Goal: Task Accomplishment & Management: Use online tool/utility

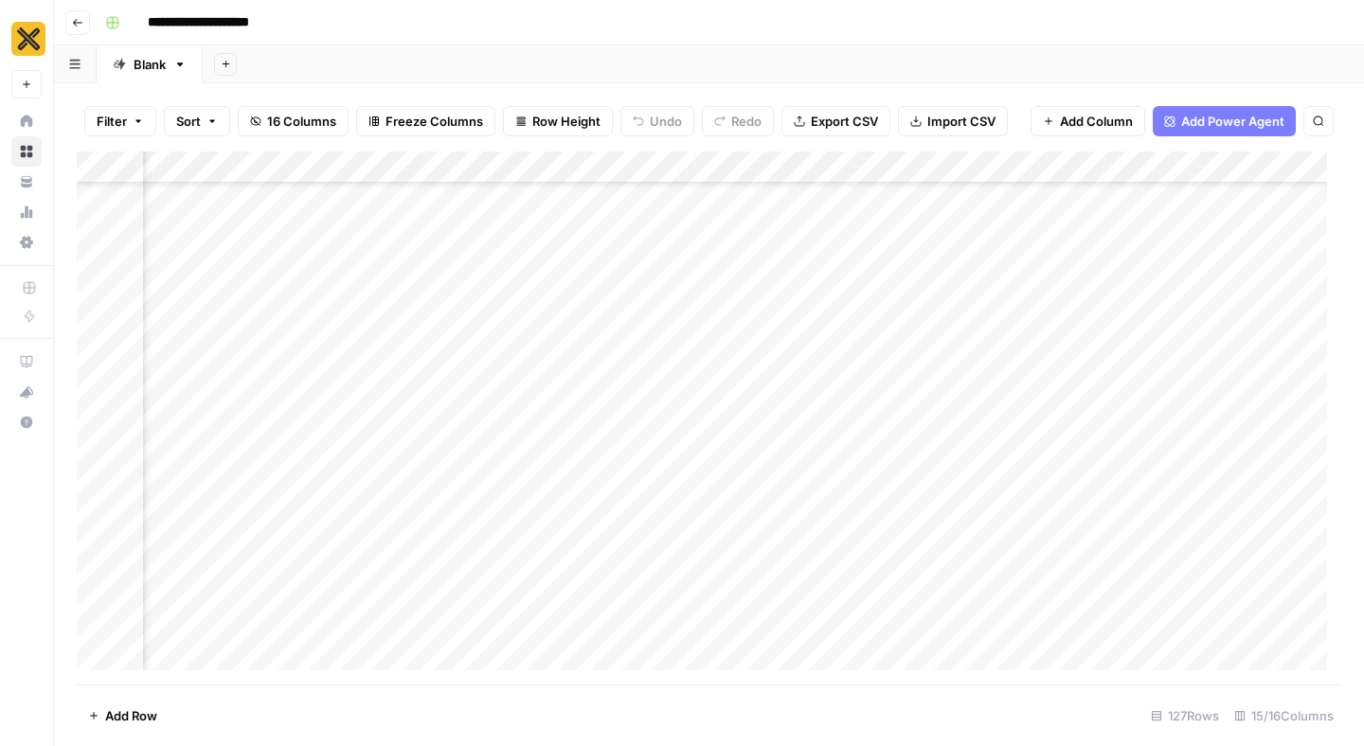
scroll to position [2202, 402]
click at [621, 407] on div "Add Column" at bounding box center [709, 418] width 1264 height 533
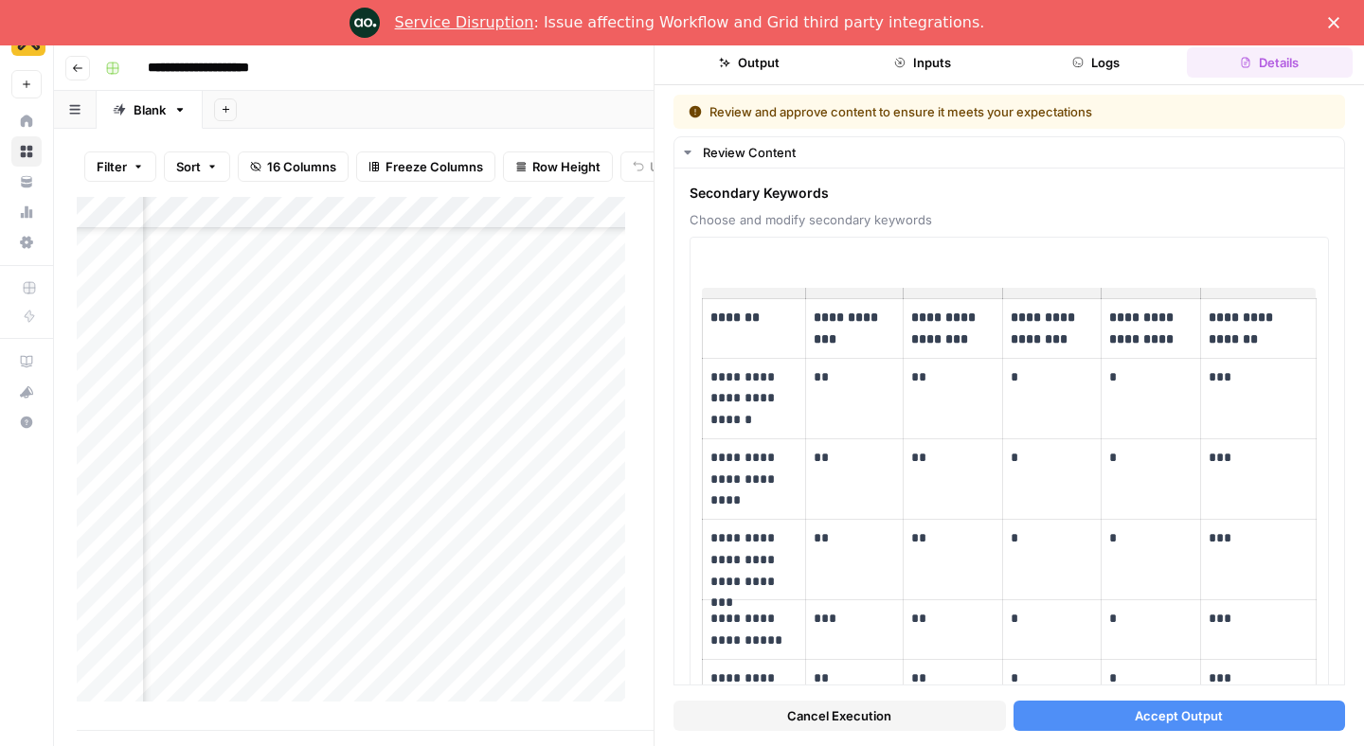
click at [1330, 27] on polygon "Close" at bounding box center [1333, 22] width 11 height 11
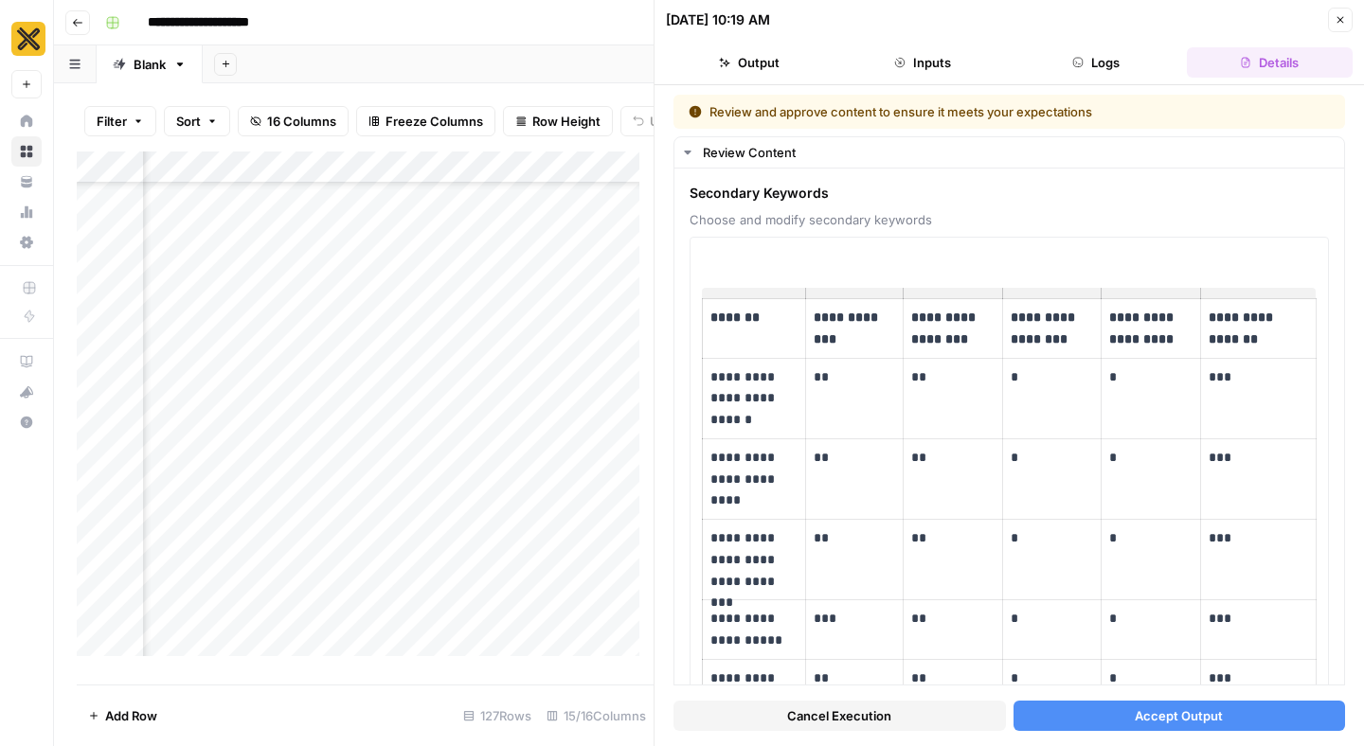
click at [1080, 710] on button "Accept Output" at bounding box center [1179, 716] width 332 height 30
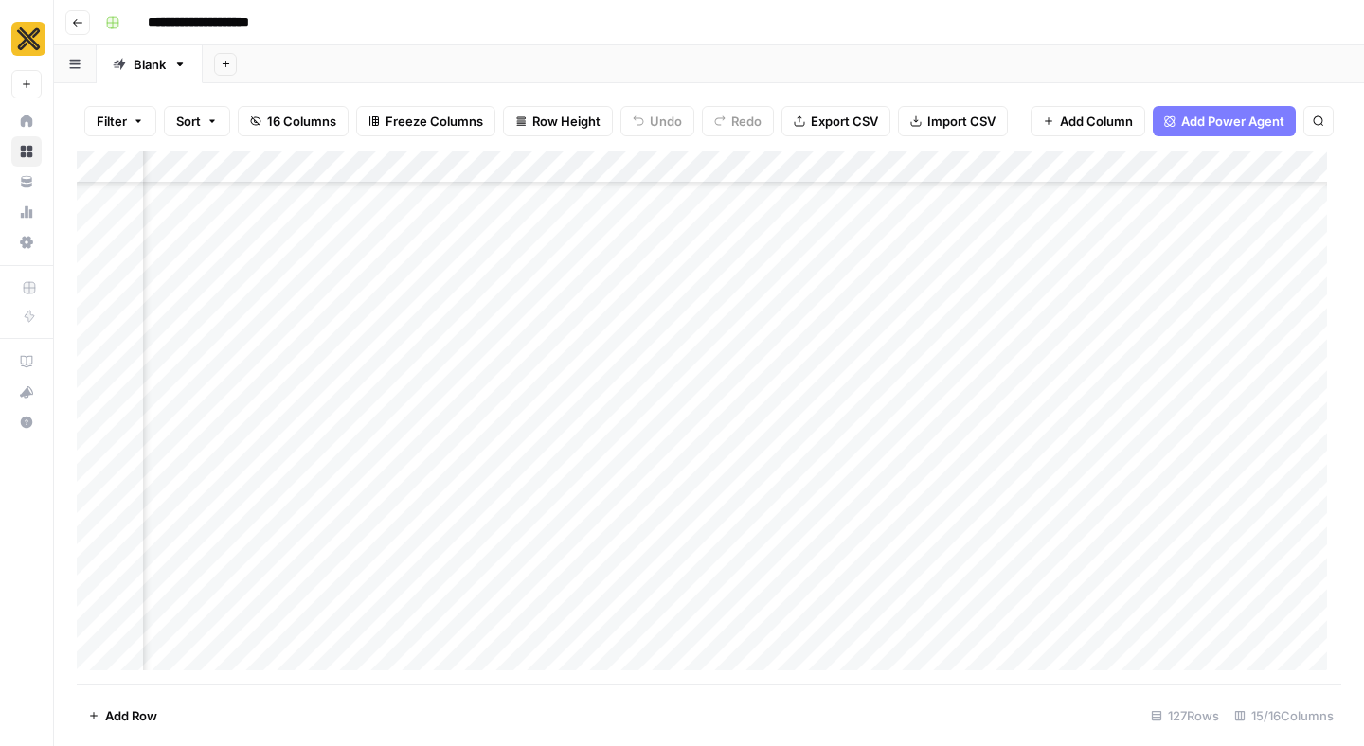
scroll to position [2749, 402]
click at [1326, 122] on button "Search" at bounding box center [1318, 121] width 30 height 30
type input "********"
click at [1278, 177] on icon "Next Result" at bounding box center [1280, 174] width 9 height 9
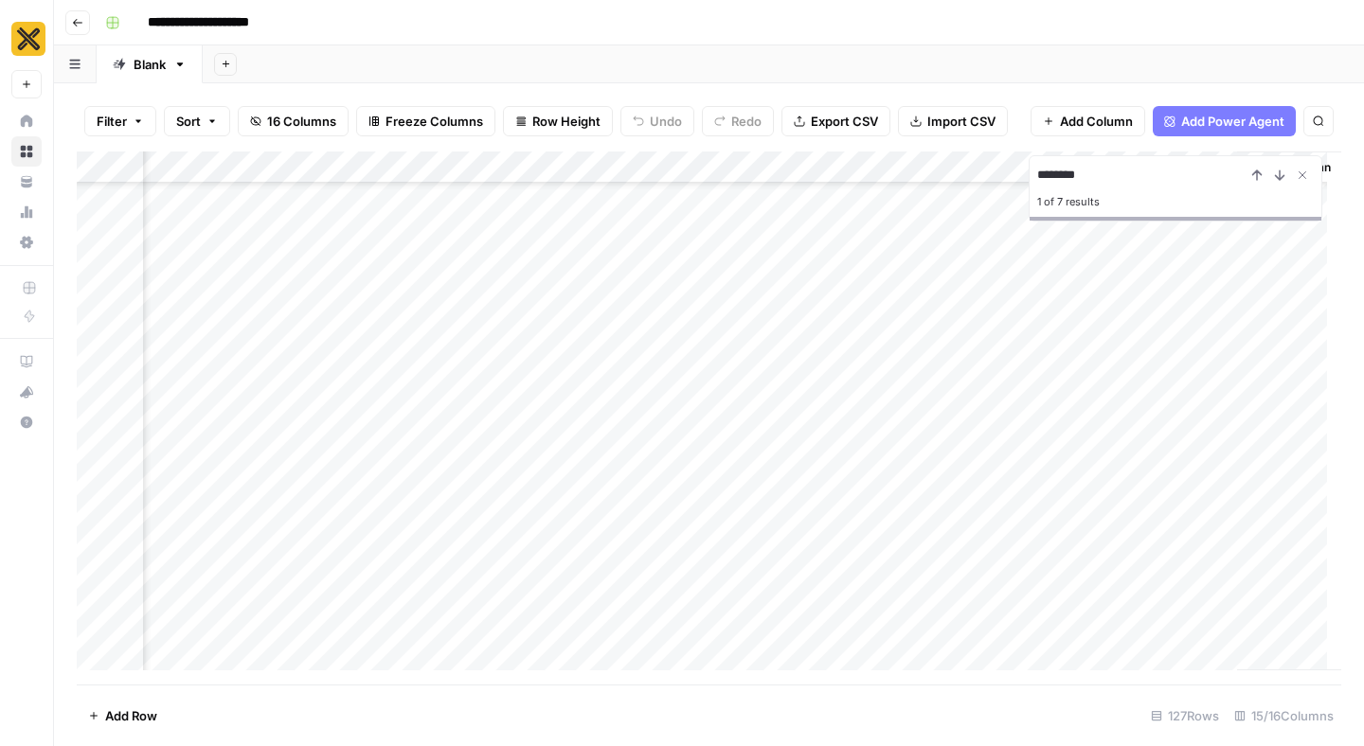
click at [976, 199] on div "Add Column" at bounding box center [709, 418] width 1264 height 533
click at [1303, 176] on icon "Close Search" at bounding box center [1302, 175] width 7 height 7
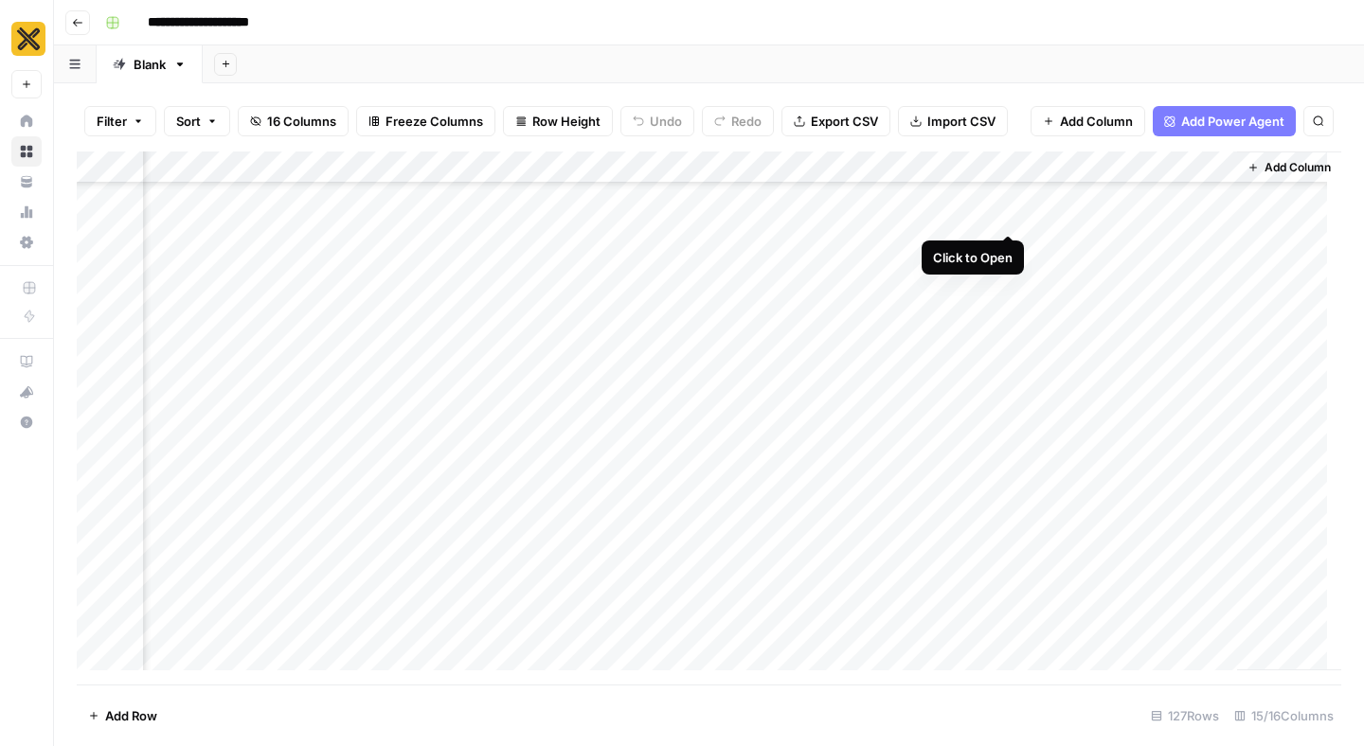
click at [1006, 195] on div "Add Column" at bounding box center [709, 418] width 1264 height 533
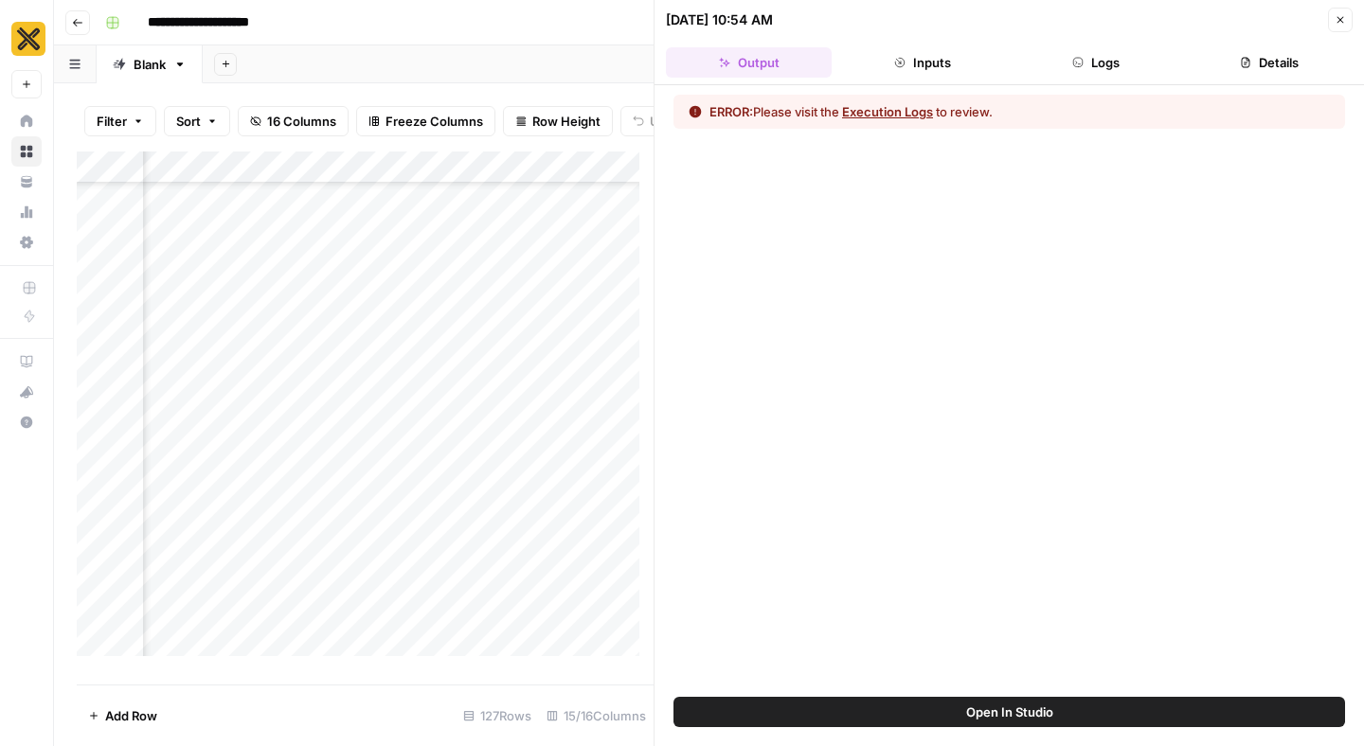
click at [1336, 24] on icon "button" at bounding box center [1339, 19] width 11 height 11
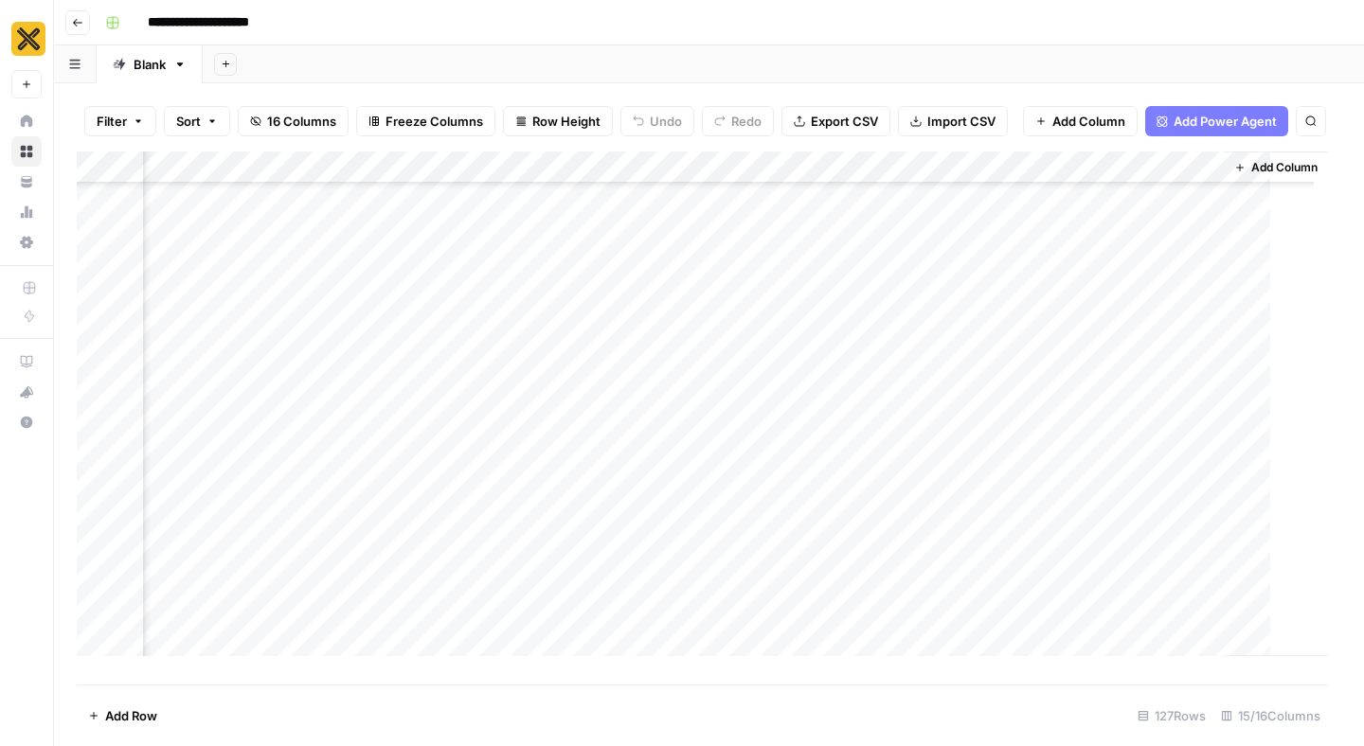
scroll to position [1773, 1715]
click at [1055, 193] on div "Add Column" at bounding box center [709, 418] width 1264 height 533
click at [1174, 301] on div "Add Column" at bounding box center [709, 418] width 1264 height 533
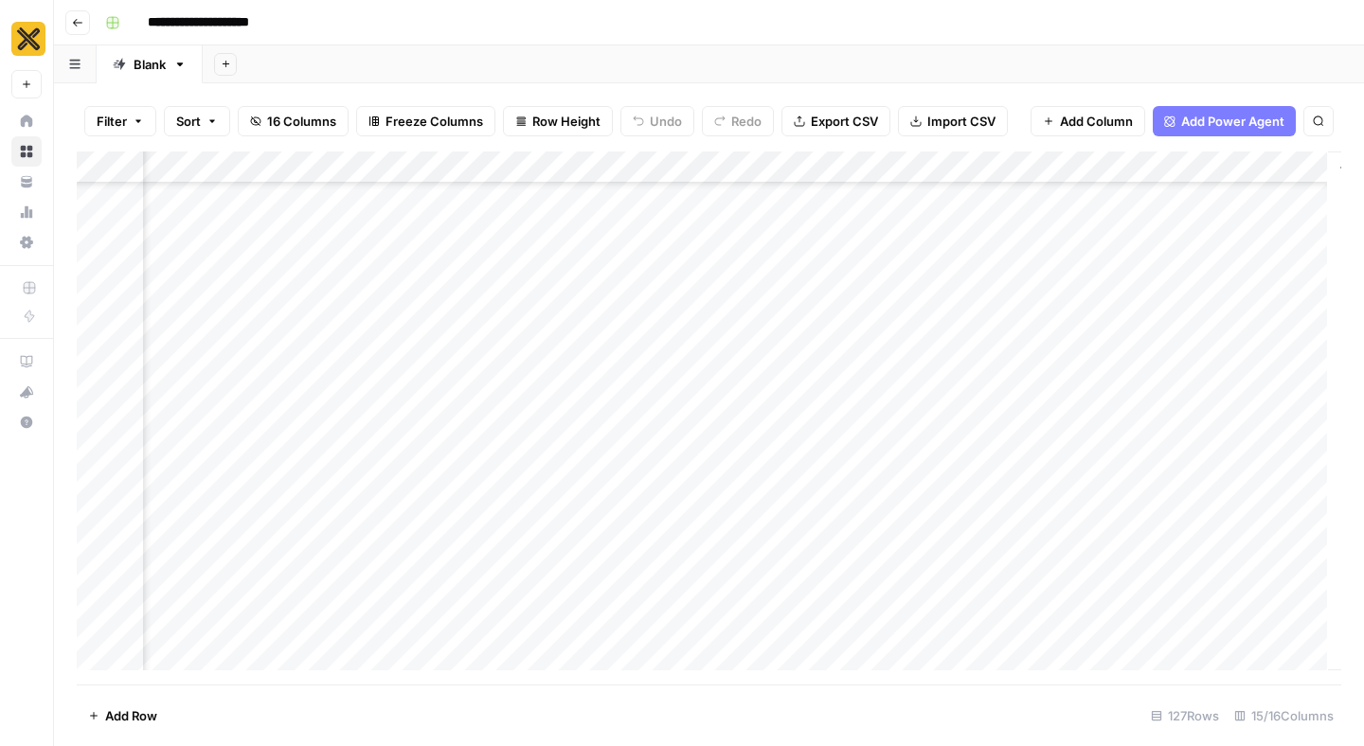
click at [1314, 118] on icon "button" at bounding box center [1318, 120] width 9 height 9
click at [1284, 178] on icon "Next Result" at bounding box center [1279, 175] width 15 height 15
click at [1279, 175] on icon "Next Result" at bounding box center [1280, 174] width 9 height 9
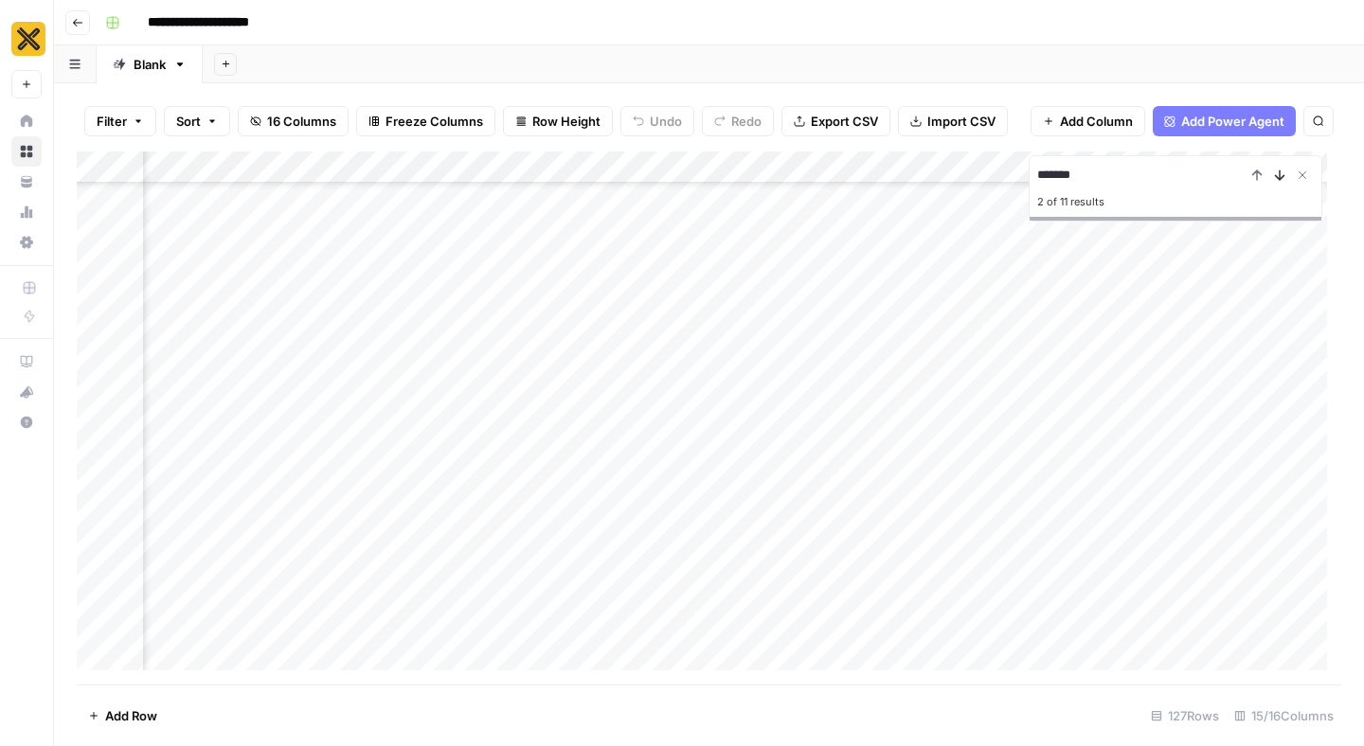
click at [1279, 175] on icon "Next Result" at bounding box center [1280, 174] width 9 height 9
click at [1282, 175] on icon "Next Result" at bounding box center [1279, 175] width 15 height 15
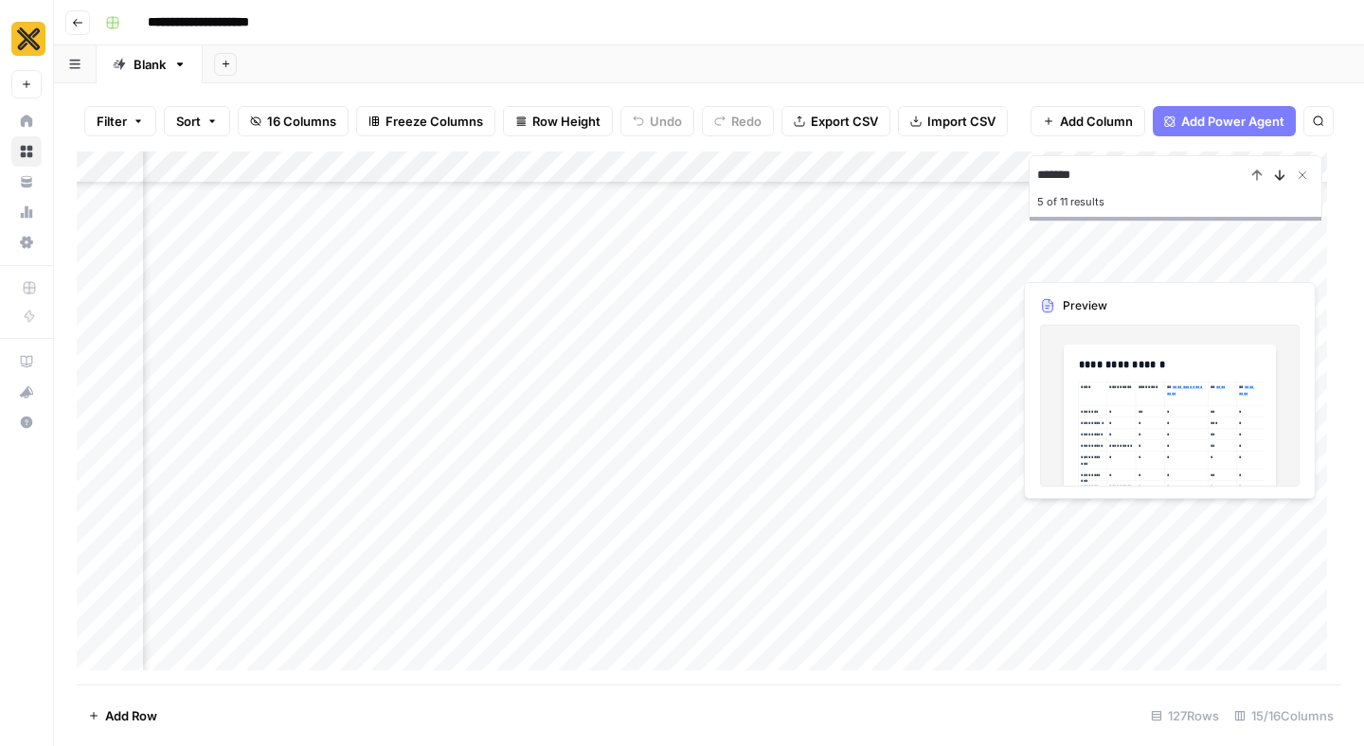
click at [1280, 172] on icon "Next Result" at bounding box center [1279, 175] width 15 height 15
click at [634, 726] on footer "Add Row 127 Rows 15/16 Columns" at bounding box center [709, 716] width 1264 height 62
click at [945, 640] on div "Add Column" at bounding box center [709, 418] width 1264 height 533
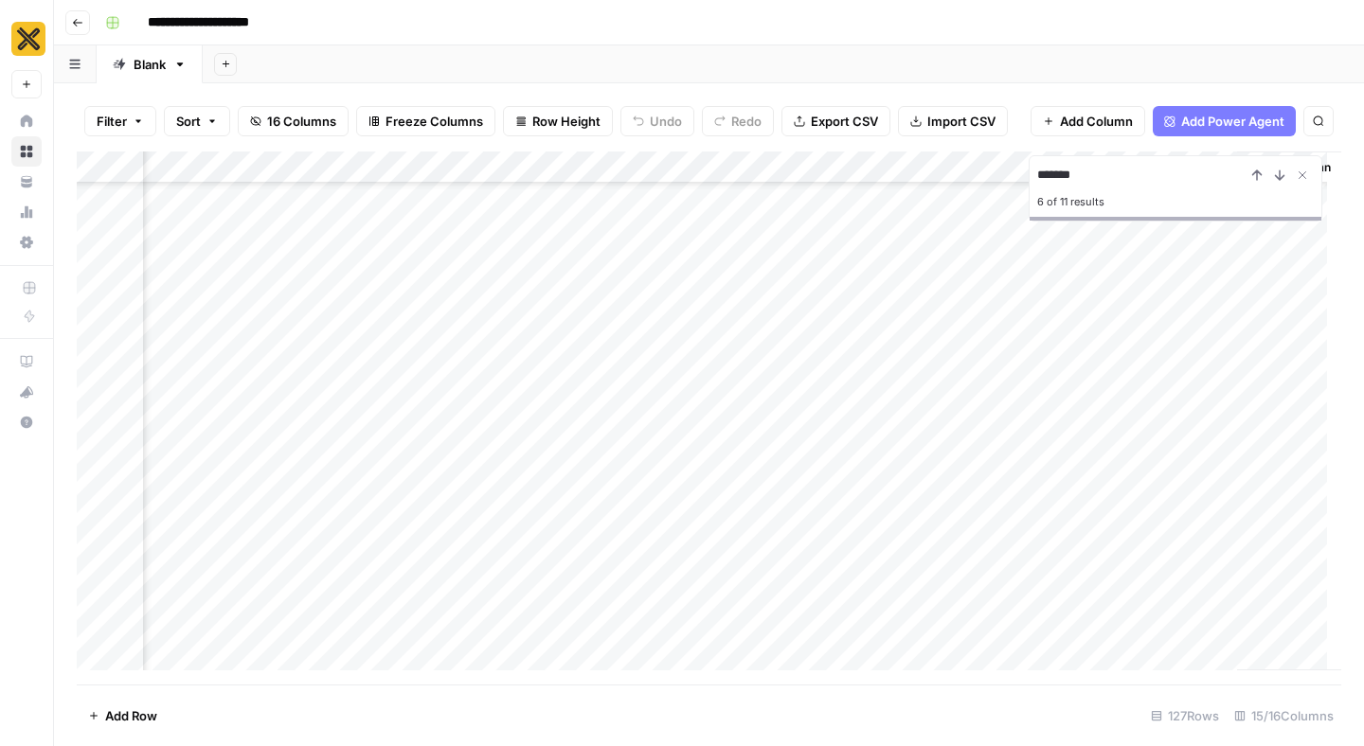
drag, startPoint x: 1110, startPoint y: 166, endPoint x: 1045, endPoint y: 164, distance: 65.4
click at [1045, 164] on input "*******" at bounding box center [1141, 175] width 208 height 23
type input "*"
click at [1261, 179] on icon "Previous Result" at bounding box center [1256, 175] width 15 height 15
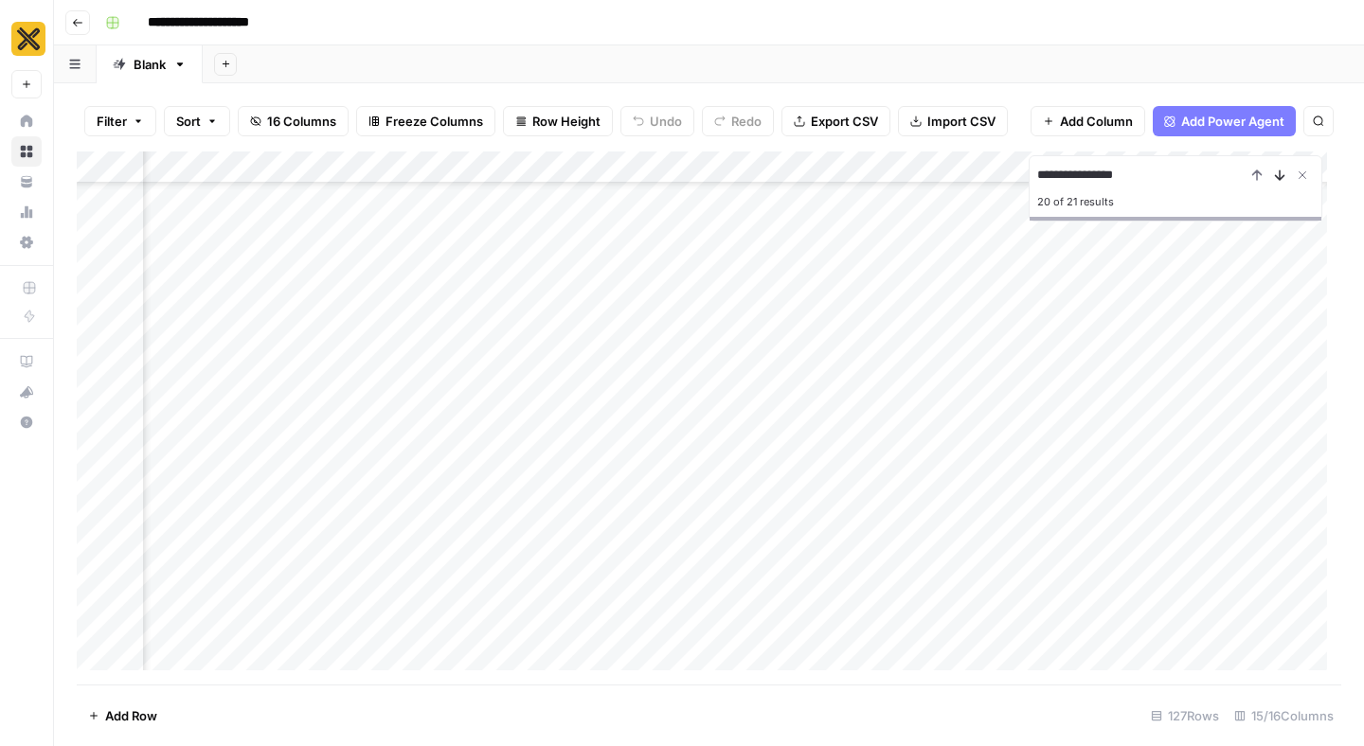
click at [1280, 170] on icon "Next Result" at bounding box center [1279, 175] width 15 height 15
click at [1281, 170] on icon "Next Result" at bounding box center [1279, 175] width 15 height 15
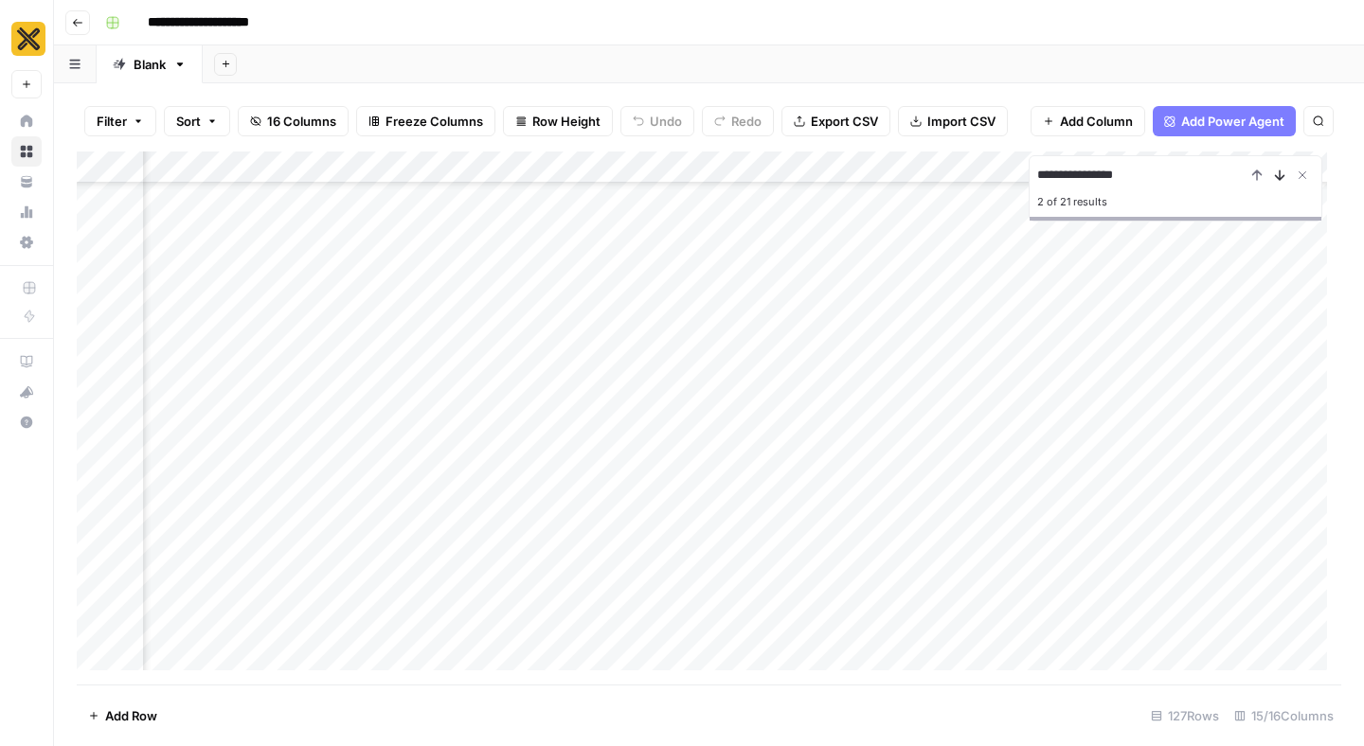
click at [1281, 170] on icon "Next Result" at bounding box center [1279, 175] width 15 height 15
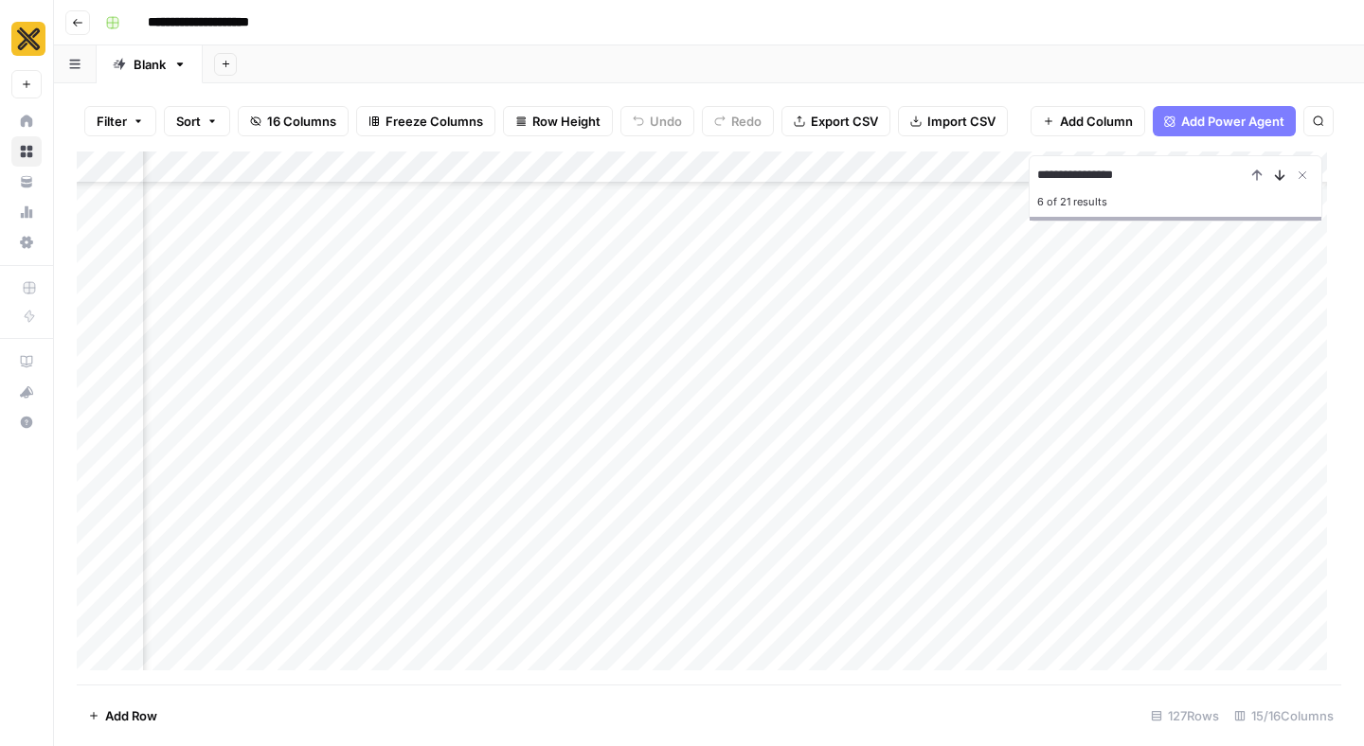
click at [1281, 170] on icon "Next Result" at bounding box center [1279, 175] width 15 height 15
click at [1029, 639] on div "Add Column" at bounding box center [709, 418] width 1264 height 533
drag, startPoint x: 1147, startPoint y: 171, endPoint x: 1089, endPoint y: 169, distance: 57.8
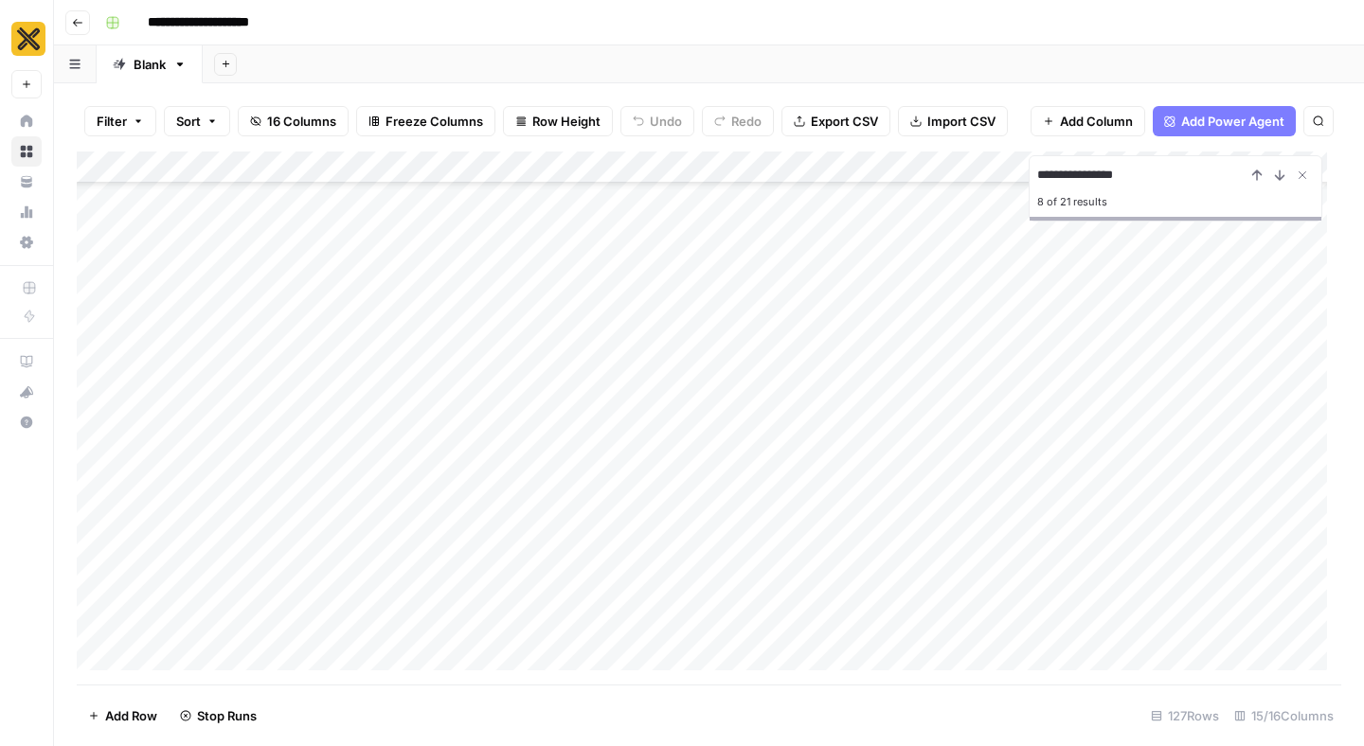
click at [1089, 169] on input "**********" at bounding box center [1141, 175] width 208 height 23
click at [1260, 173] on icon "Previous Result" at bounding box center [1257, 174] width 9 height 9
click at [1280, 175] on icon "Next Result" at bounding box center [1279, 175] width 15 height 15
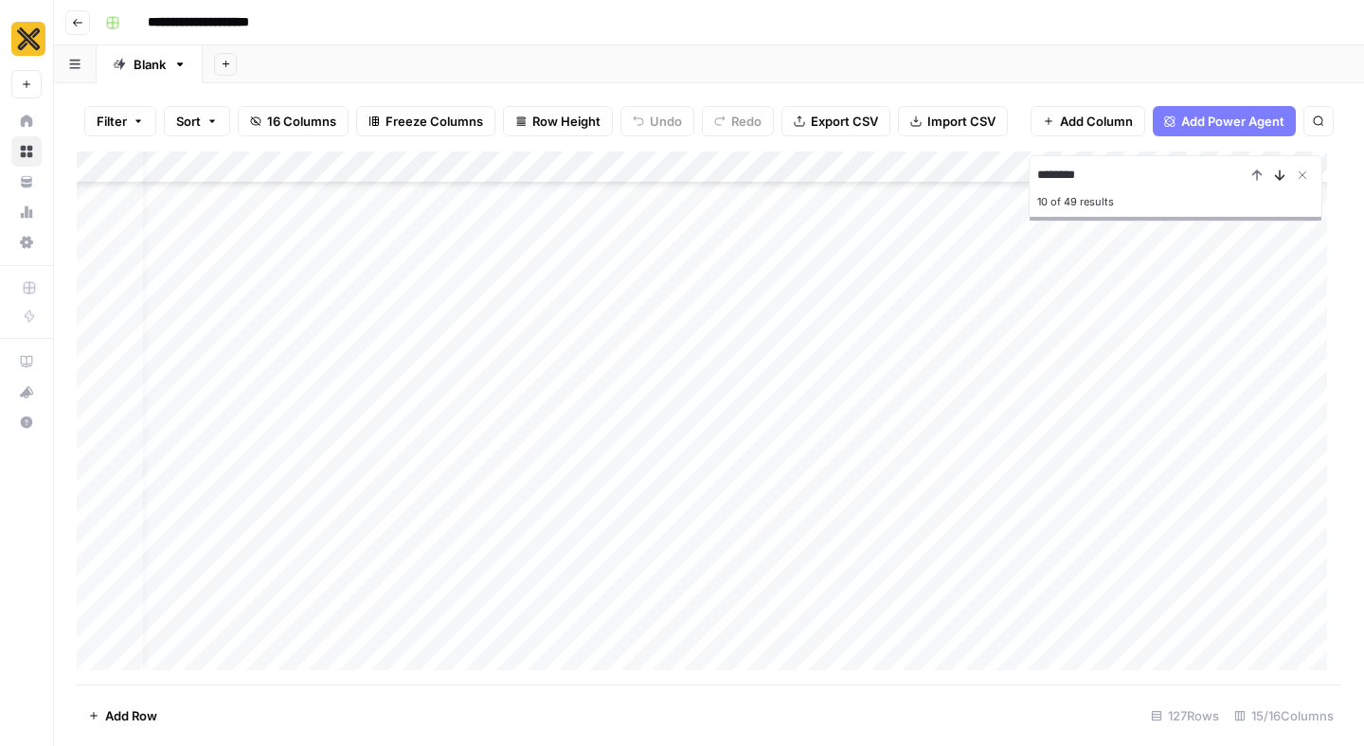
scroll to position [1330, 27]
click at [1280, 175] on icon "Next Result" at bounding box center [1279, 175] width 15 height 15
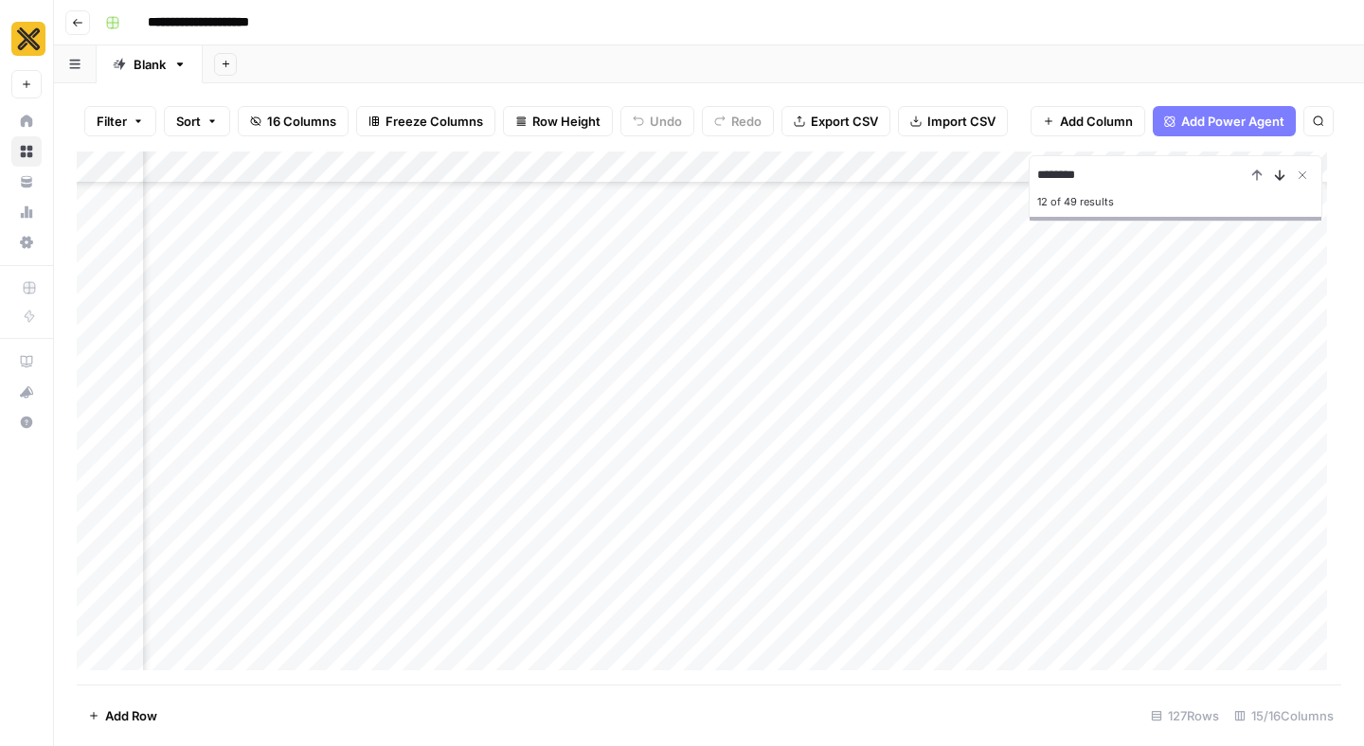
click at [1280, 175] on icon "Next Result" at bounding box center [1279, 175] width 15 height 15
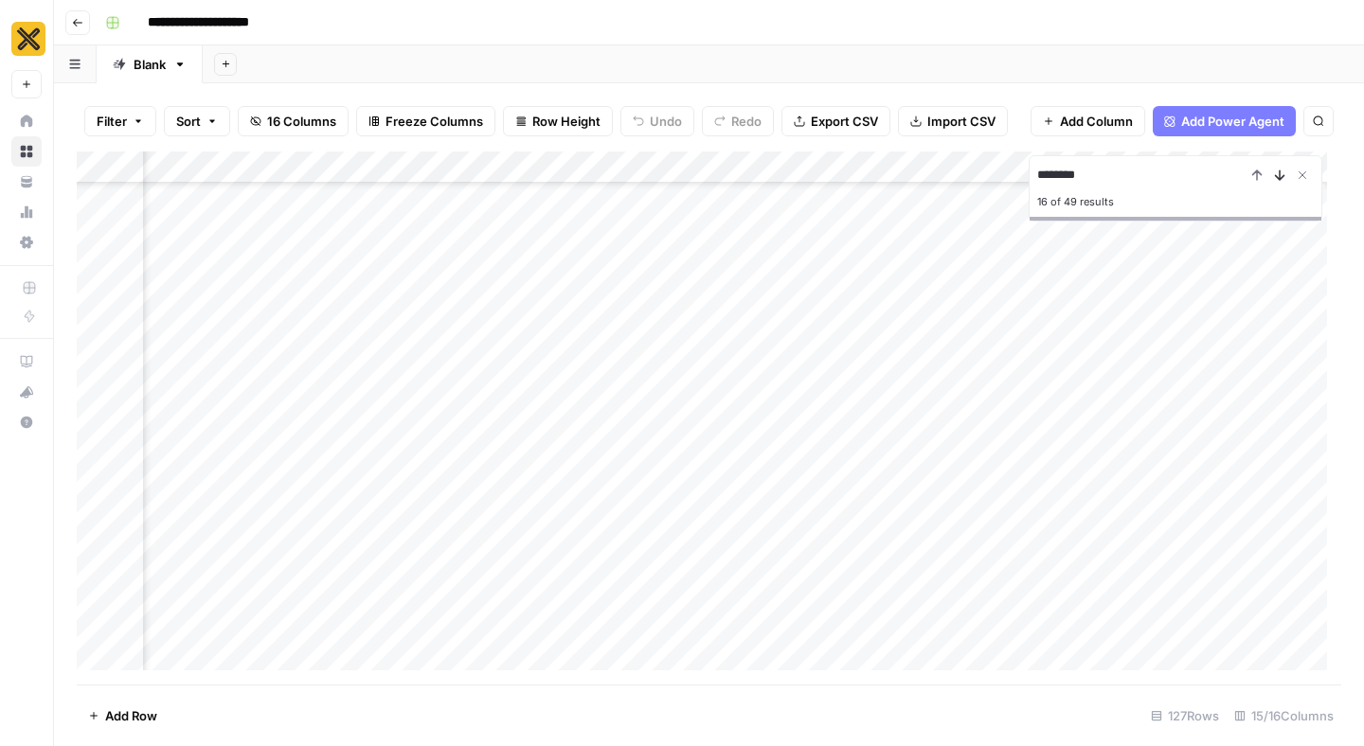
click at [1280, 175] on icon "Next Result" at bounding box center [1279, 175] width 15 height 15
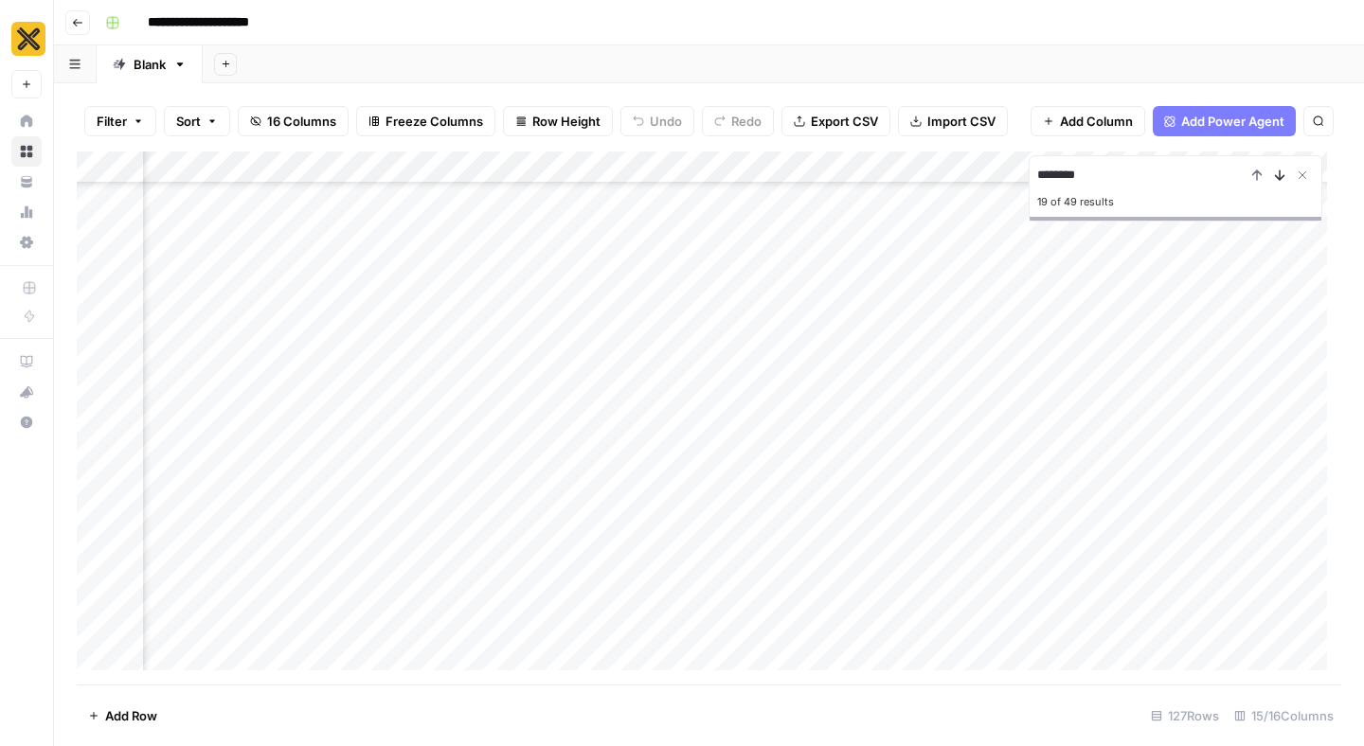
click at [1280, 175] on icon "Next Result" at bounding box center [1279, 175] width 15 height 15
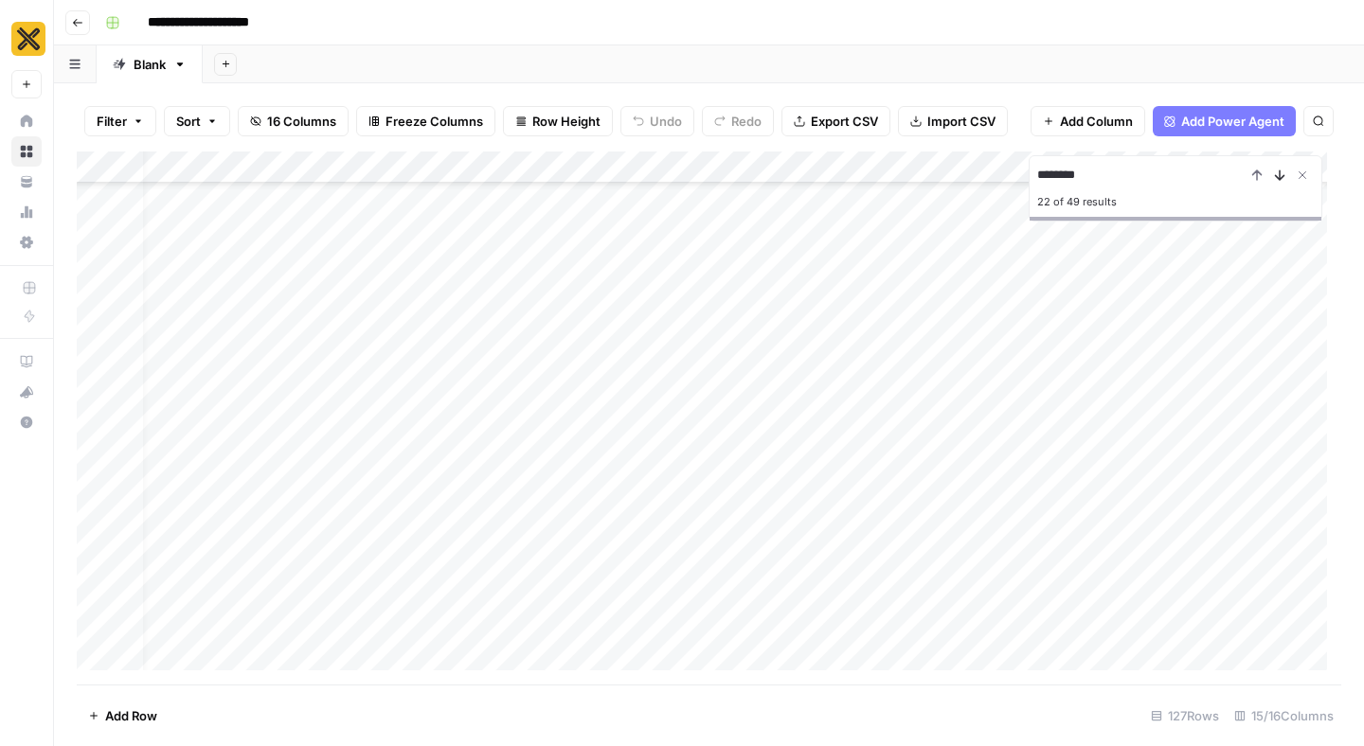
scroll to position [1433, 244]
click at [1280, 175] on icon "Next Result" at bounding box center [1279, 175] width 15 height 15
click at [1279, 176] on icon "Next Result" at bounding box center [1280, 174] width 9 height 9
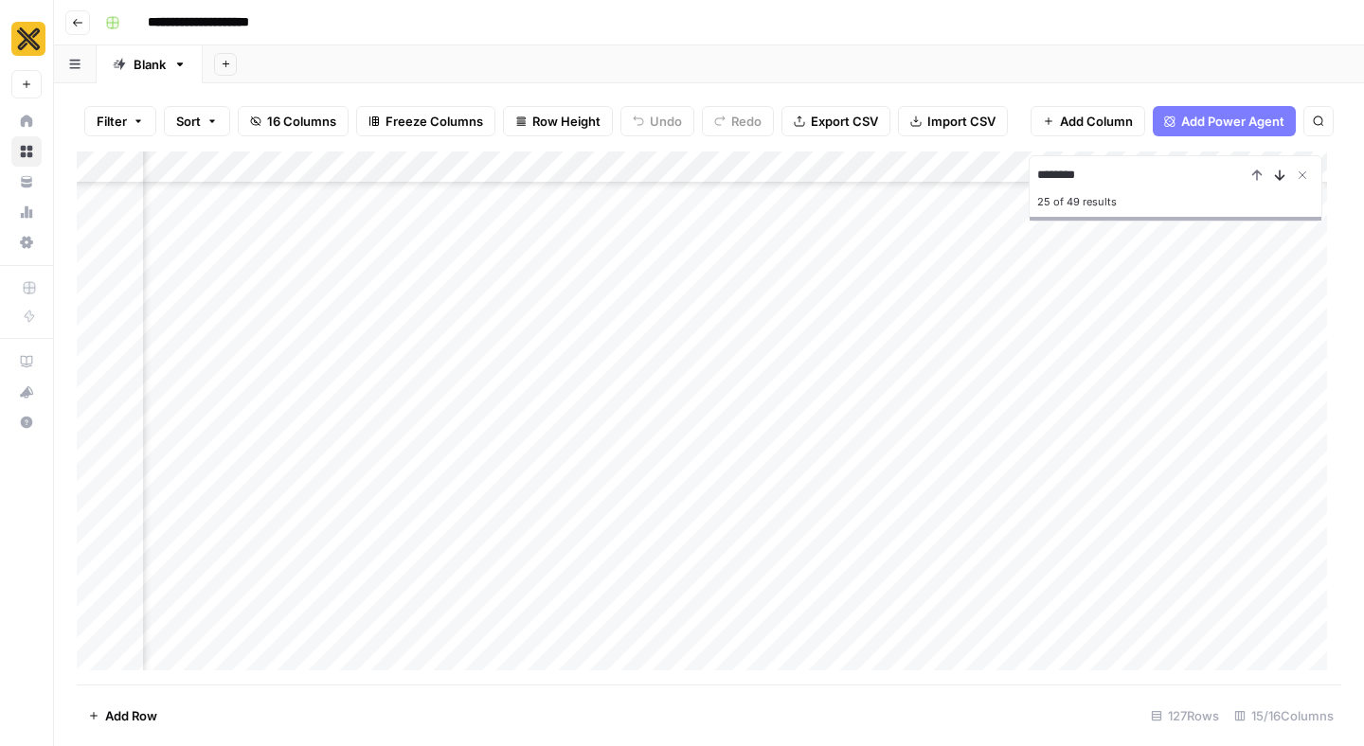
click at [1279, 176] on icon "Next Result" at bounding box center [1280, 174] width 9 height 9
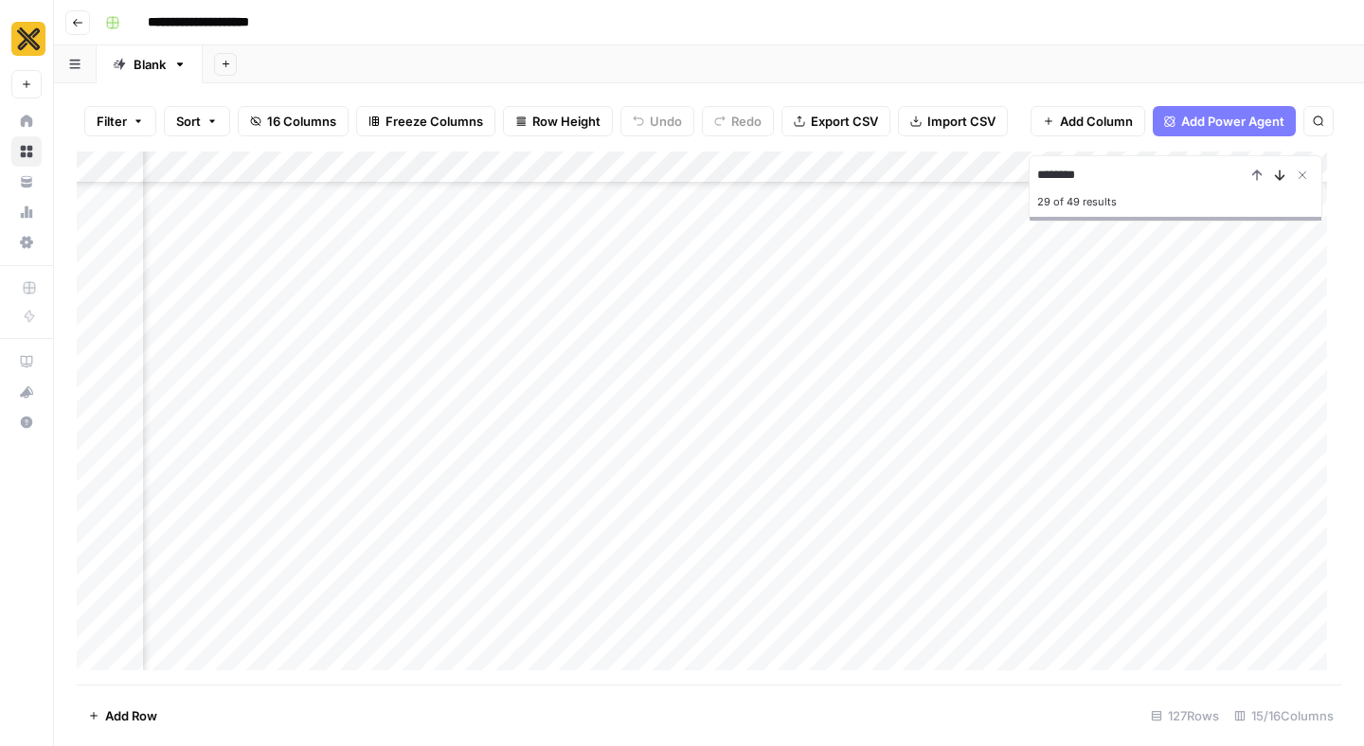
click at [1279, 176] on icon "Next Result" at bounding box center [1280, 174] width 9 height 9
click at [1278, 176] on icon "Next Result" at bounding box center [1280, 174] width 9 height 9
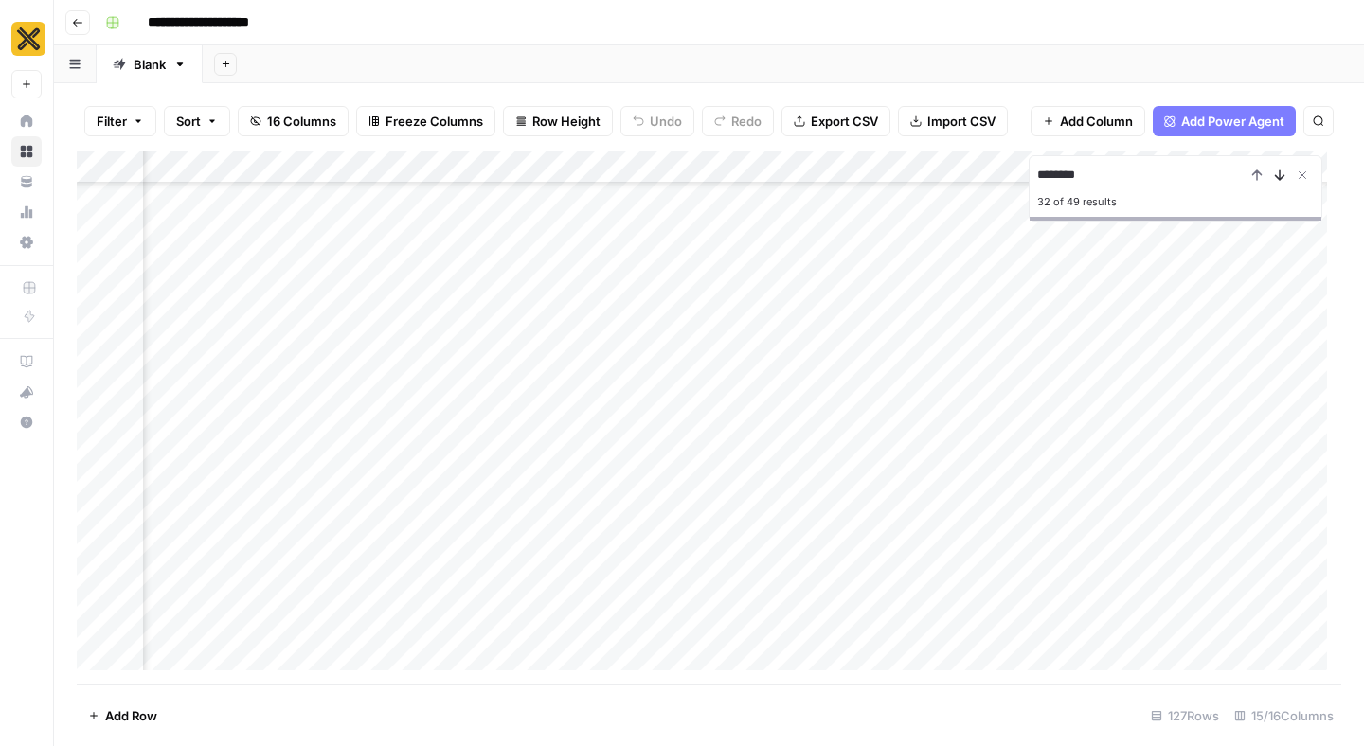
click at [1278, 176] on icon "Next Result" at bounding box center [1280, 174] width 9 height 9
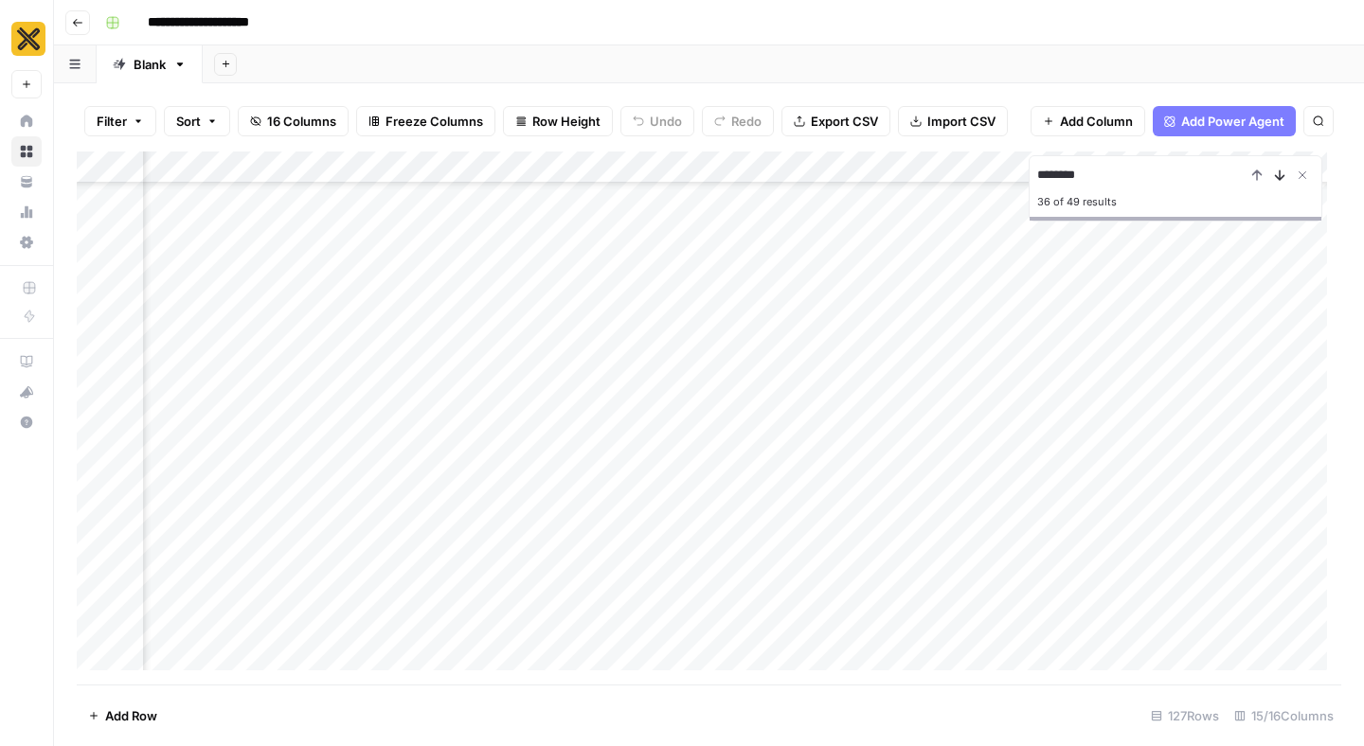
click at [1278, 176] on icon "Next Result" at bounding box center [1280, 174] width 9 height 9
click at [1278, 177] on icon "Next Result" at bounding box center [1280, 174] width 9 height 9
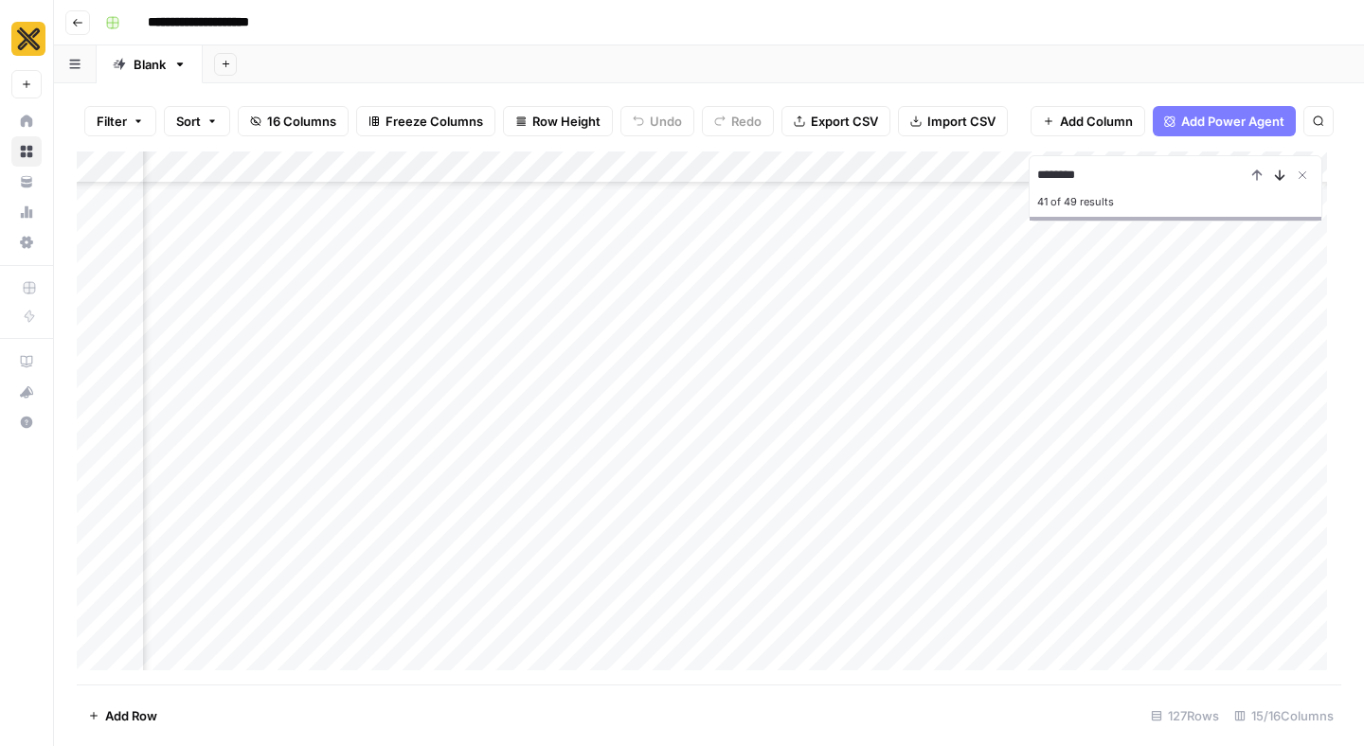
click at [1278, 177] on icon "Next Result" at bounding box center [1280, 174] width 9 height 9
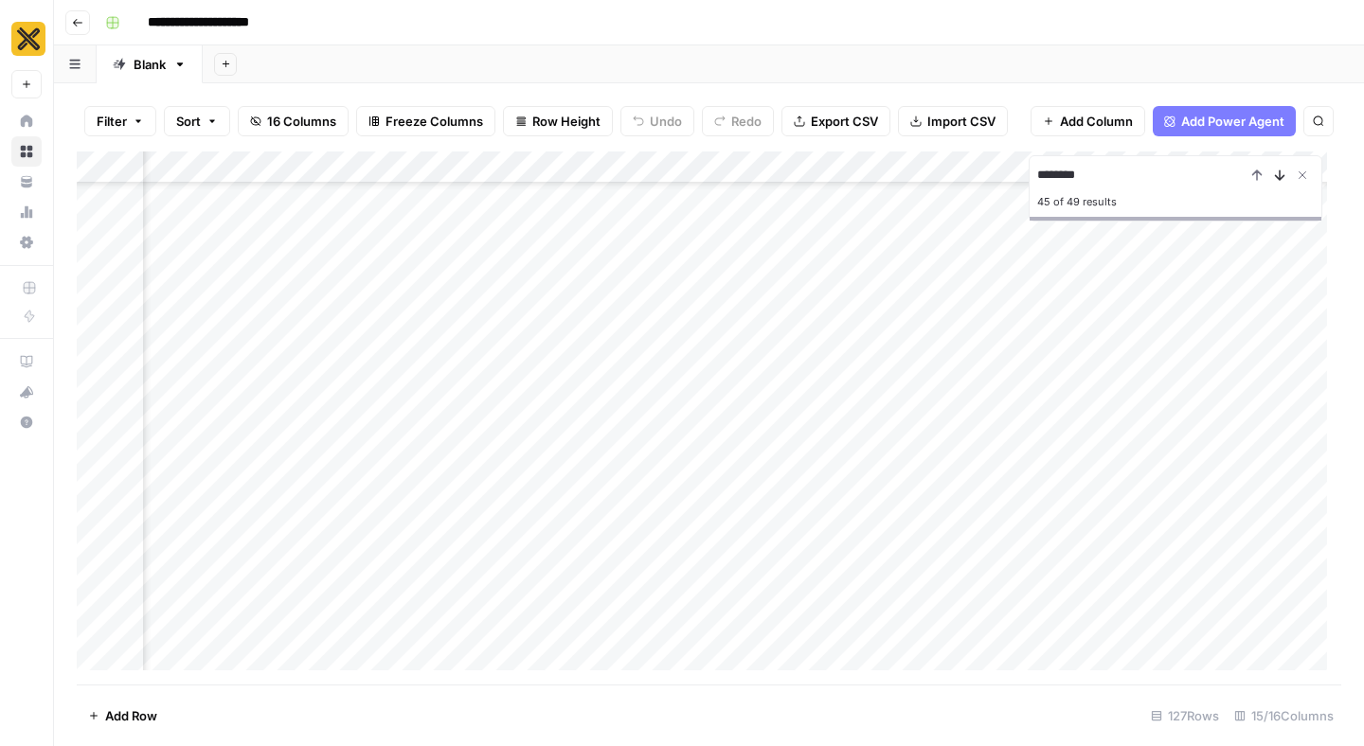
click at [1278, 177] on icon "Next Result" at bounding box center [1280, 174] width 9 height 9
click at [1278, 177] on icon "Next Result" at bounding box center [1279, 175] width 15 height 15
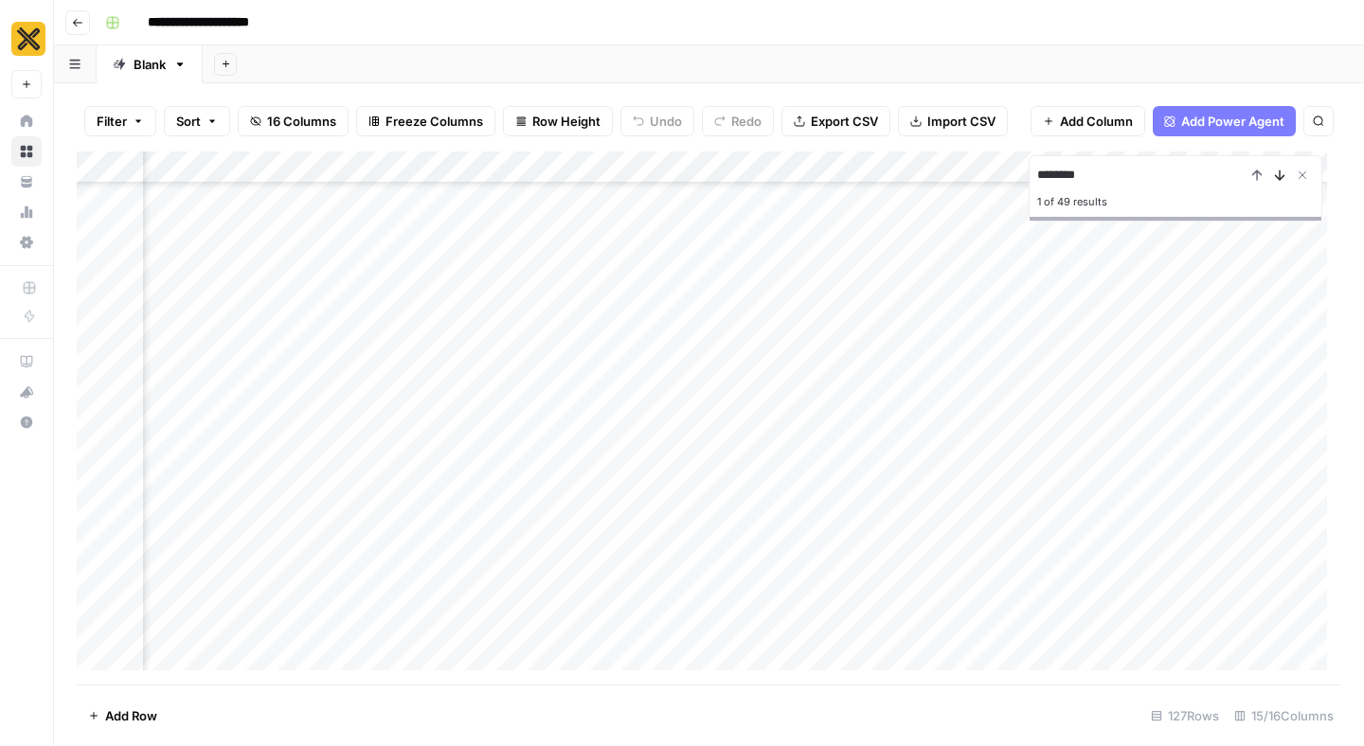
scroll to position [1034, 585]
click at [1278, 177] on icon "Next Result" at bounding box center [1279, 175] width 15 height 15
click at [1278, 176] on icon "Next Result" at bounding box center [1279, 175] width 15 height 15
click at [1073, 442] on div "Add Column" at bounding box center [709, 418] width 1264 height 533
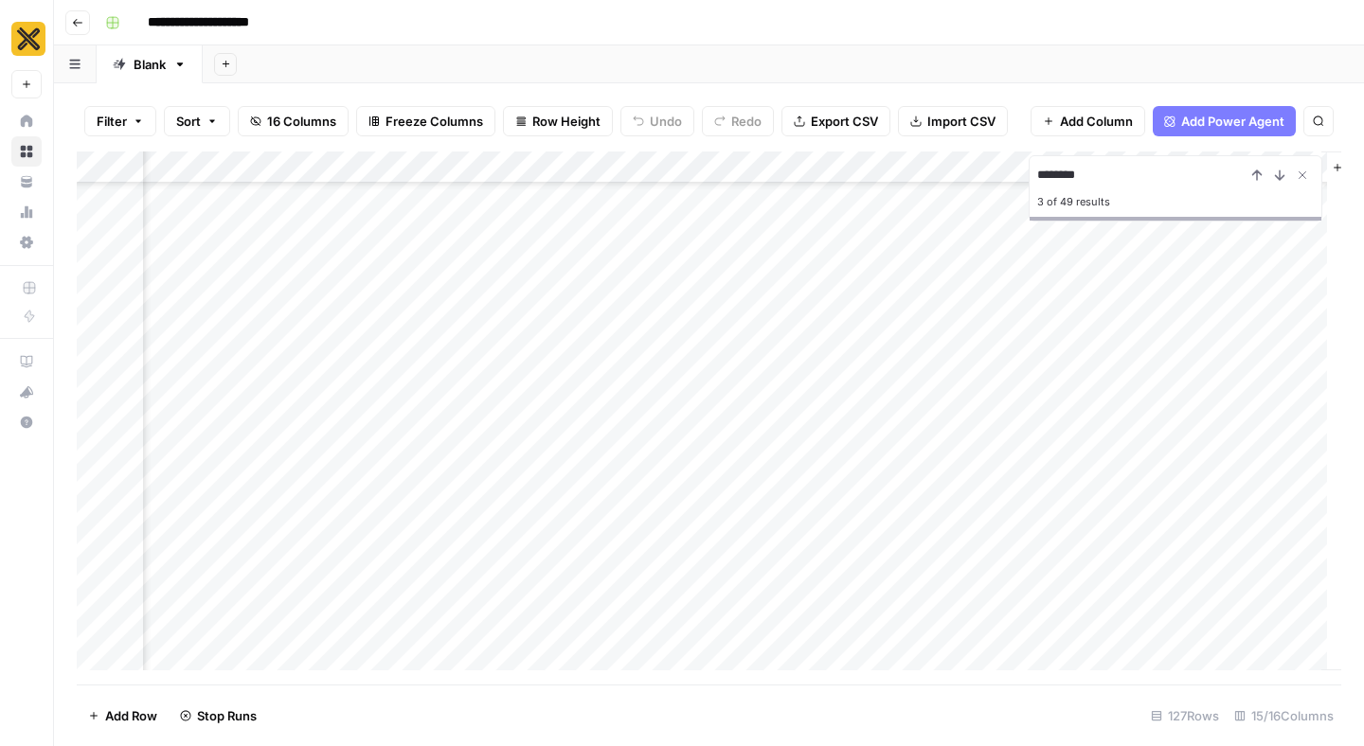
drag, startPoint x: 1097, startPoint y: 172, endPoint x: 1030, endPoint y: 173, distance: 66.3
click at [1030, 173] on div "******** 3 of 49 results" at bounding box center [1175, 188] width 294 height 66
click at [1278, 174] on icon "Next Result" at bounding box center [1280, 174] width 9 height 9
click at [1279, 174] on icon "Next Result" at bounding box center [1280, 174] width 9 height 9
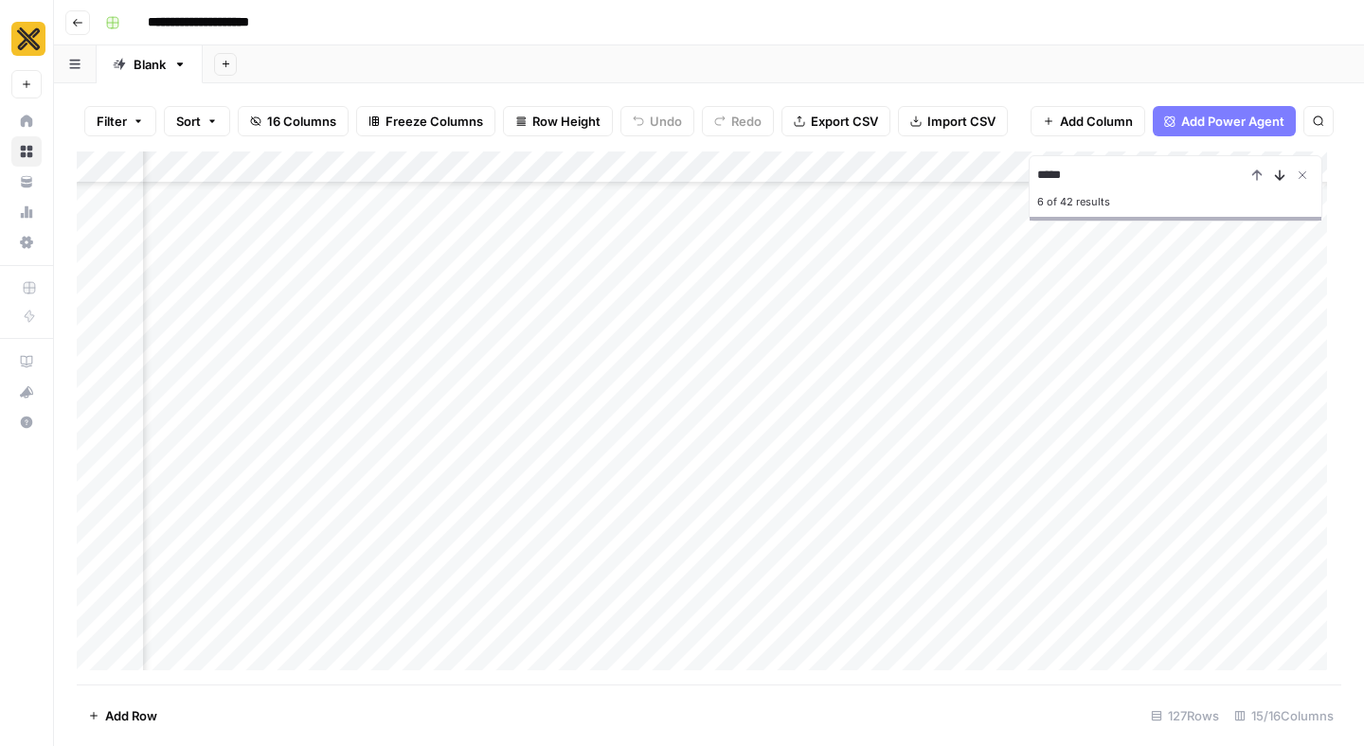
click at [1279, 174] on icon "Next Result" at bounding box center [1280, 174] width 9 height 9
click at [1065, 344] on div "Add Column" at bounding box center [709, 418] width 1264 height 533
drag, startPoint x: 1145, startPoint y: 174, endPoint x: 1023, endPoint y: 173, distance: 122.2
click at [1023, 173] on div "Add Column ***** 7 of 42 results" at bounding box center [709, 418] width 1264 height 533
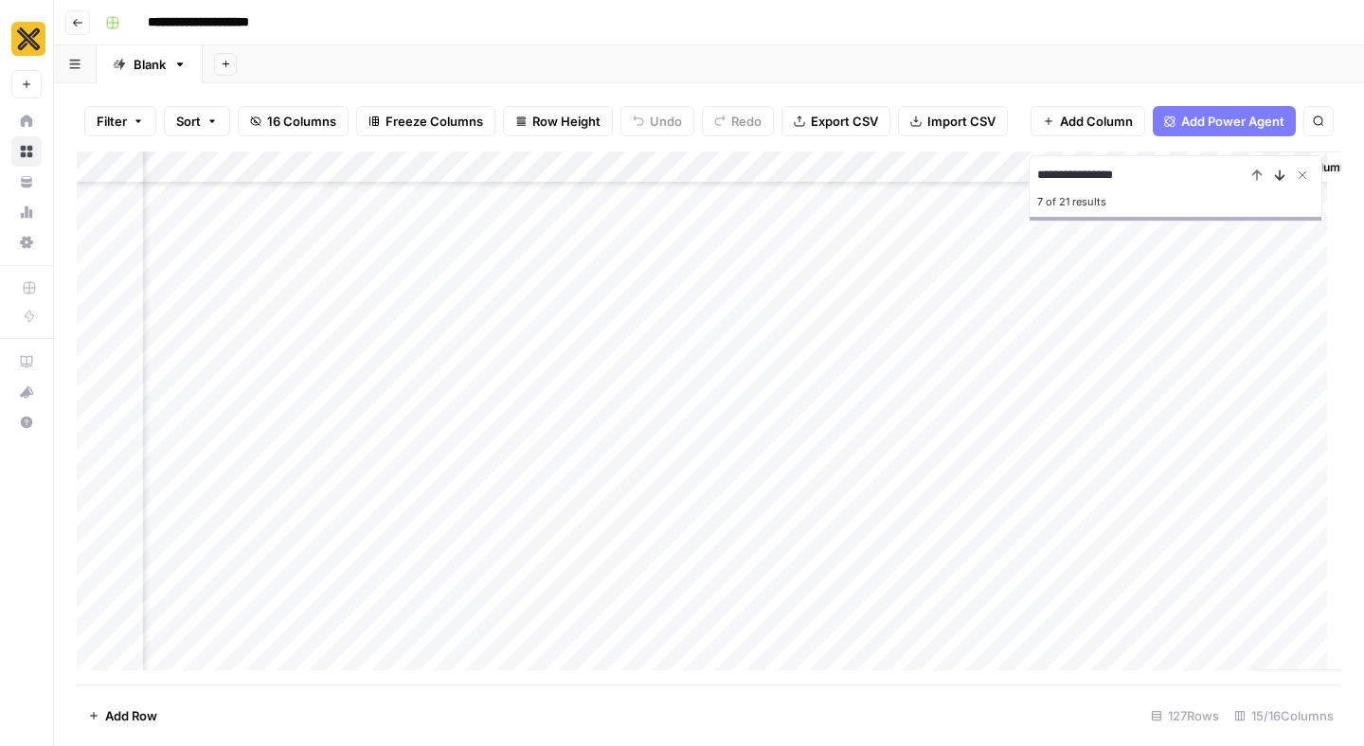
type input "**********"
click at [1277, 177] on icon "Next Result" at bounding box center [1280, 174] width 9 height 9
click at [679, 638] on div "Add Column" at bounding box center [709, 418] width 1264 height 533
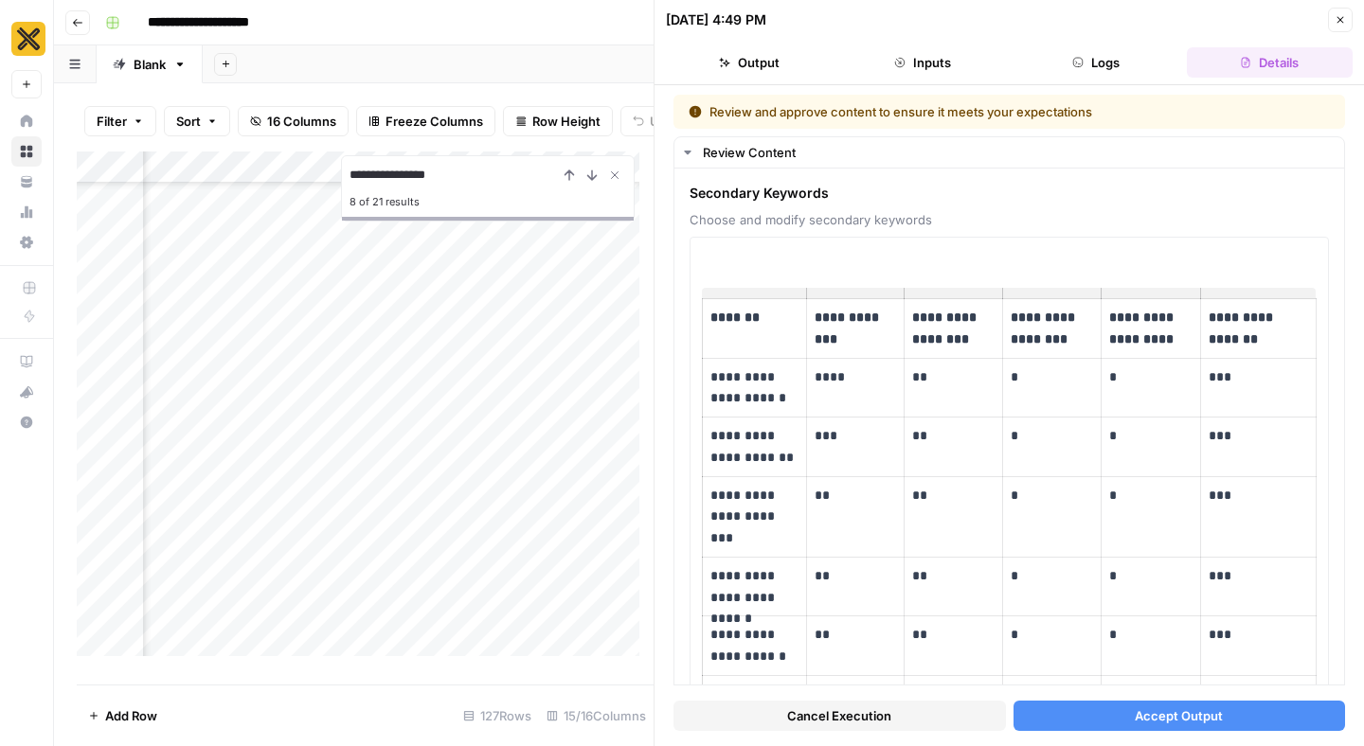
click at [1071, 720] on button "Accept Output" at bounding box center [1179, 716] width 332 height 30
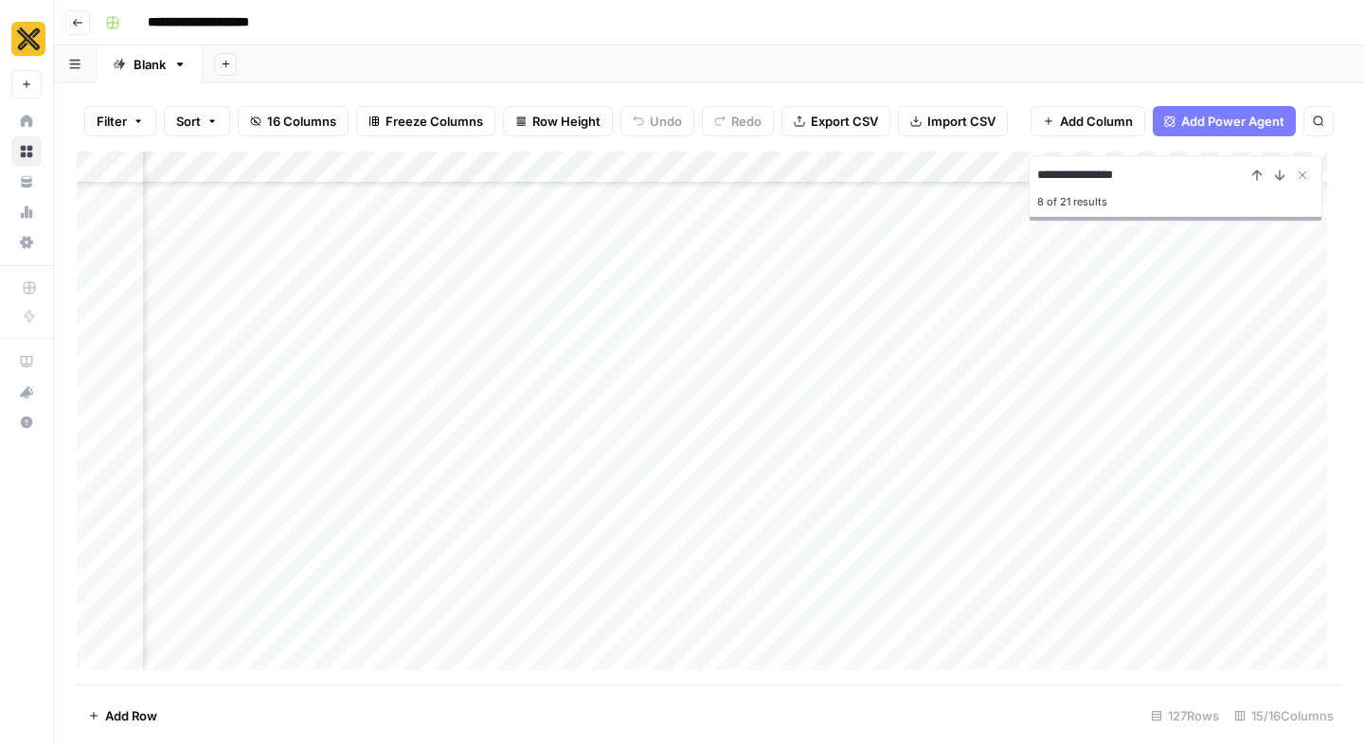
scroll to position [1384, 349]
